Goal: Task Accomplishment & Management: Use online tool/utility

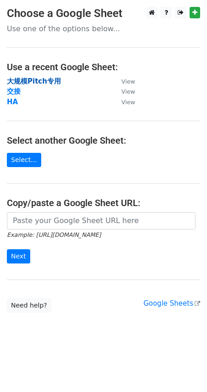
click at [39, 79] on strong "大规模Pitch专用" at bounding box center [34, 81] width 54 height 8
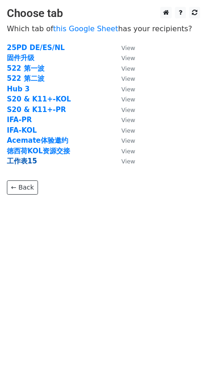
click at [29, 162] on strong "工作表15" at bounding box center [22, 161] width 30 height 8
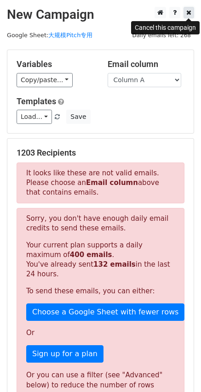
click at [186, 12] on icon at bounding box center [188, 12] width 5 height 6
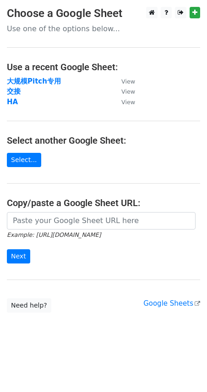
click at [39, 74] on main "Choose a Google Sheet Use one of the options below... Use a recent Google Sheet…" at bounding box center [103, 160] width 207 height 306
click at [40, 79] on strong "大规模Pitch专用" at bounding box center [34, 81] width 54 height 8
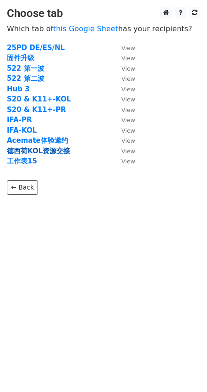
click at [50, 150] on strong "徳西荷KOL资源交接" at bounding box center [38, 151] width 63 height 8
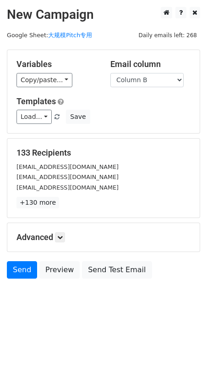
drag, startPoint x: 17, startPoint y: 64, endPoint x: 55, endPoint y: 67, distance: 38.3
click at [55, 67] on h5 "Variables" at bounding box center [57, 64] width 80 height 10
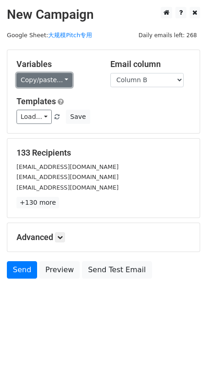
click at [46, 80] on link "Copy/paste..." at bounding box center [45, 80] width 56 height 14
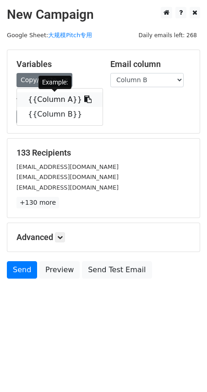
click at [46, 95] on link "{{Column A}}" at bounding box center [60, 99] width 86 height 15
copy h5 "Variables"
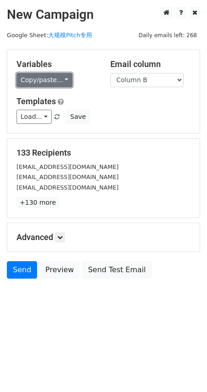
click at [50, 81] on link "Copy/paste..." at bounding box center [45, 80] width 56 height 14
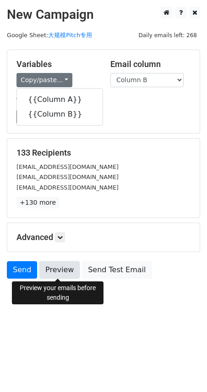
click at [59, 267] on link "Preview" at bounding box center [59, 269] width 40 height 17
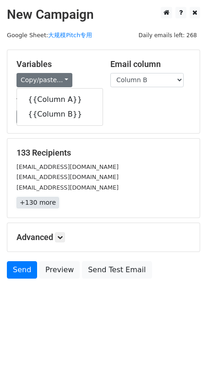
click at [44, 201] on link "+130 more" at bounding box center [38, 202] width 43 height 11
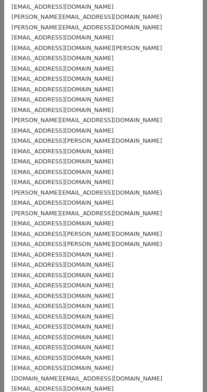
scroll to position [734, 0]
